Goal: Navigation & Orientation: Understand site structure

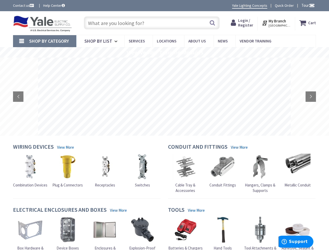
click at [164, 125] on rs-layer at bounding box center [164, 97] width 253 height 78
click at [307, 5] on span "Tour" at bounding box center [307, 5] width 13 height 5
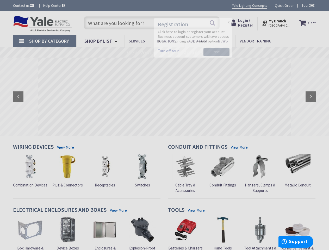
click at [311, 5] on div at bounding box center [164, 125] width 329 height 250
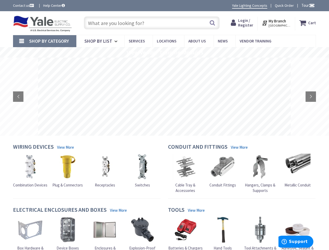
click at [277, 23] on strong "My Branch" at bounding box center [276, 20] width 17 height 5
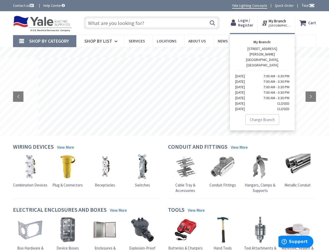
click at [45, 41] on span "Shop By Category" at bounding box center [49, 41] width 40 height 6
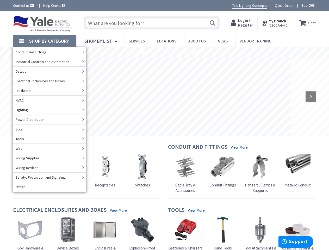
click at [164, 52] on rs-slide "View Vendor Training Modules" at bounding box center [164, 52] width 329 height 10
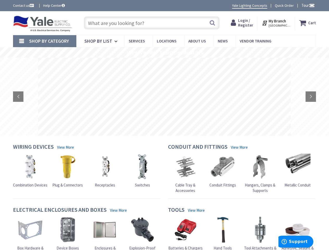
click at [164, 97] on rs-layer at bounding box center [164, 97] width 253 height 78
